Goal: Check status: Check status

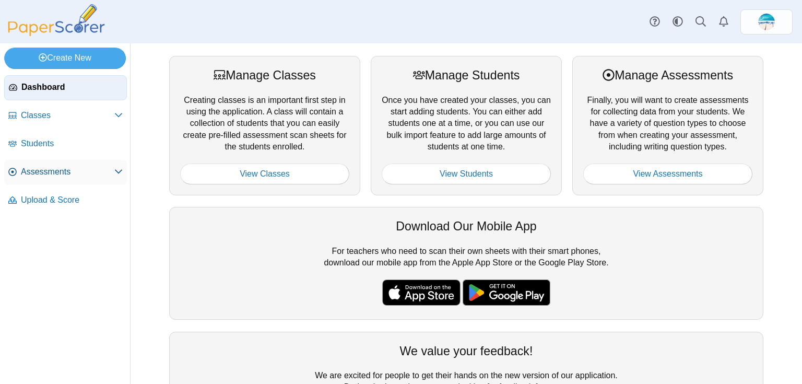
click at [43, 170] on span "Assessments" at bounding box center [67, 171] width 93 height 11
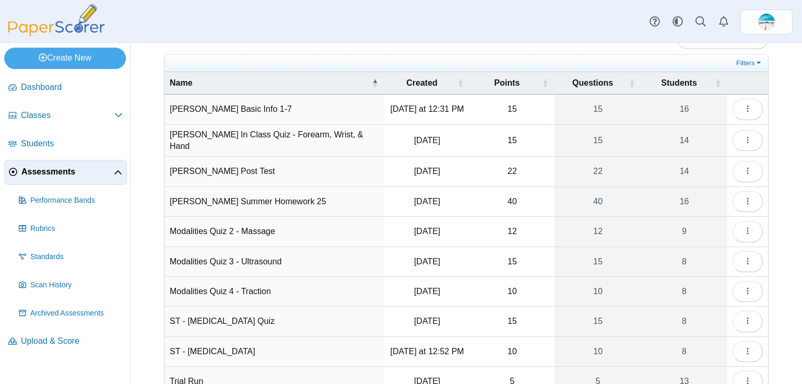
scroll to position [84, 0]
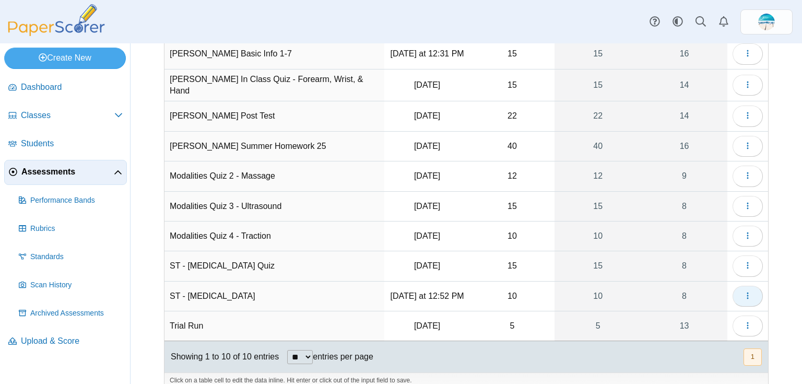
click at [736, 294] on button "button" at bounding box center [748, 296] width 30 height 21
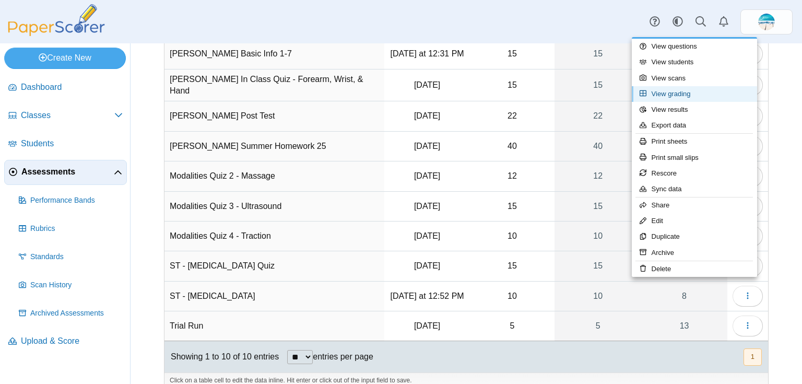
click at [681, 96] on link "View grading" at bounding box center [694, 94] width 125 height 16
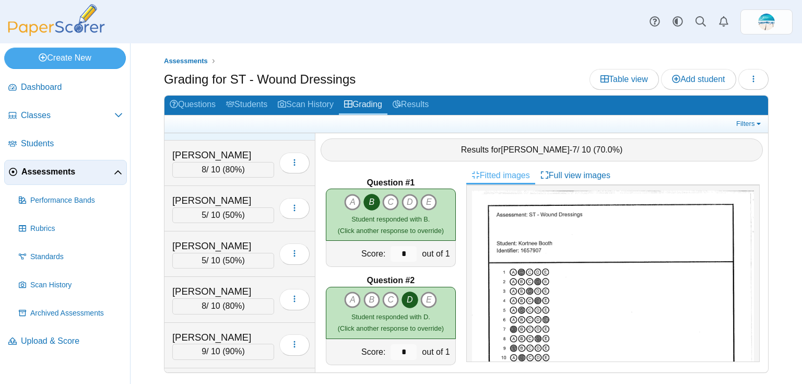
scroll to position [121, 0]
